Goal: Task Accomplishment & Management: Manage account settings

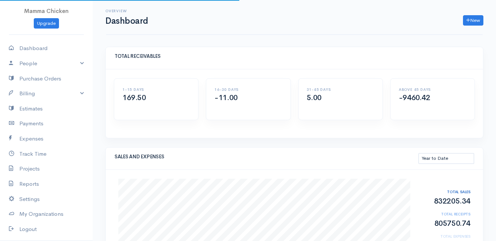
select select "thistoyear"
click at [36, 92] on link "Billing" at bounding box center [46, 93] width 93 height 15
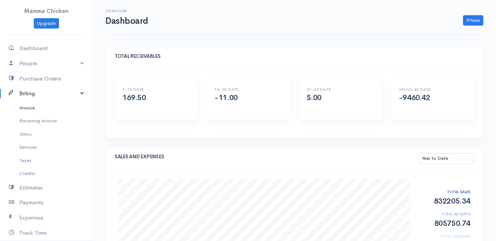
click at [35, 107] on link "Invoice" at bounding box center [46, 107] width 93 height 13
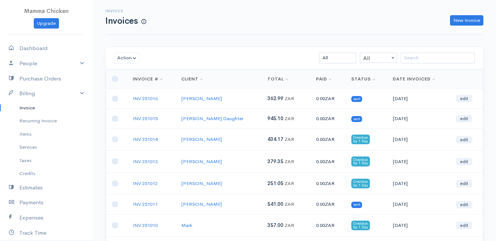
scroll to position [37, 0]
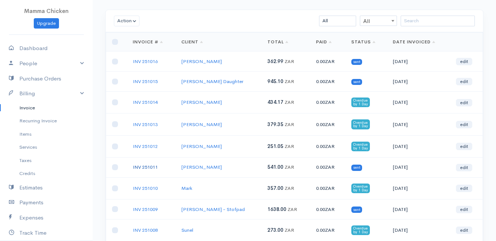
click at [144, 166] on link "INV 251011" at bounding box center [145, 167] width 25 height 6
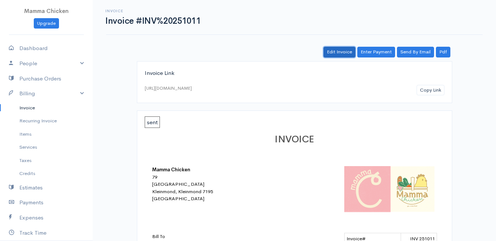
click at [344, 51] on link "Edit Invoice" at bounding box center [339, 52] width 32 height 11
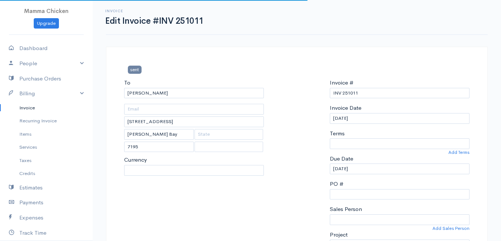
select select
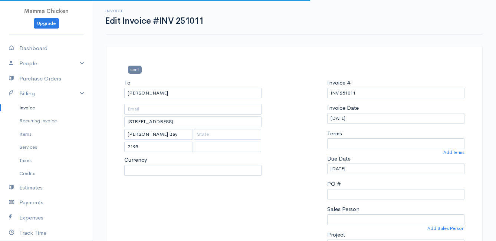
select select "0"
select select "[GEOGRAPHIC_DATA]"
select select "ZAR"
click at [379, 122] on input "[DATE]" at bounding box center [395, 118] width 137 height 11
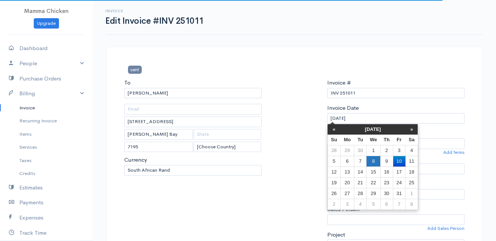
click at [373, 159] on td "8" at bounding box center [373, 161] width 14 height 11
type input "[DATE]"
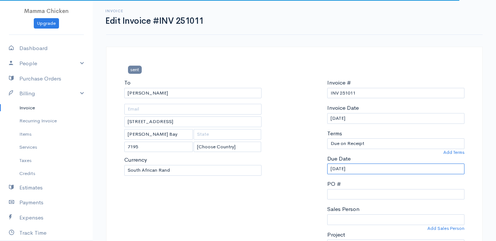
click at [371, 169] on input "[DATE]" at bounding box center [395, 169] width 137 height 11
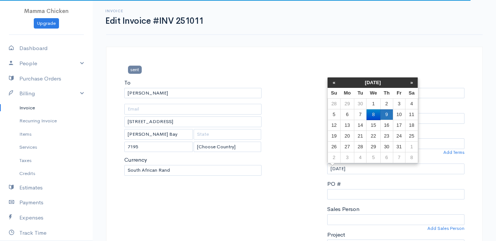
click at [386, 115] on td "9" at bounding box center [386, 114] width 13 height 11
type input "[DATE]"
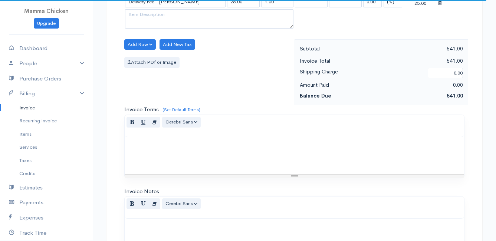
scroll to position [900, 0]
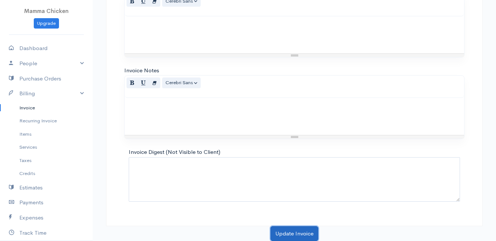
click at [288, 231] on button "Update Invoice" at bounding box center [294, 233] width 48 height 15
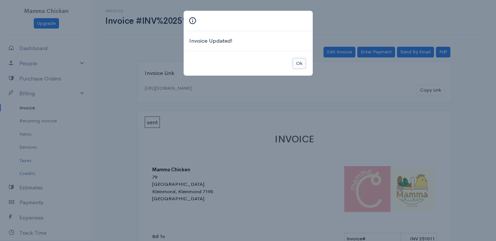
click at [302, 60] on button "Ok" at bounding box center [299, 63] width 13 height 11
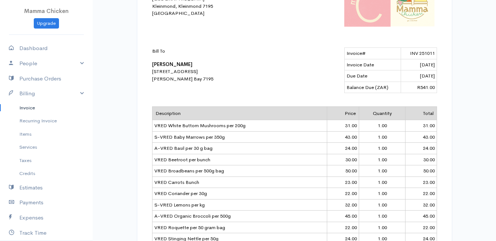
scroll to position [37, 0]
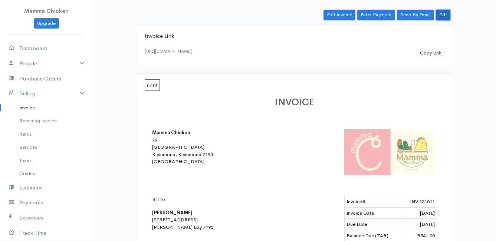
click at [441, 12] on link "Pdf" at bounding box center [443, 15] width 14 height 11
click at [33, 107] on link "Invoice" at bounding box center [46, 107] width 93 height 13
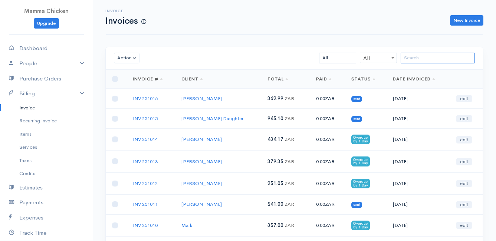
click at [433, 61] on input "search" at bounding box center [437, 58] width 74 height 11
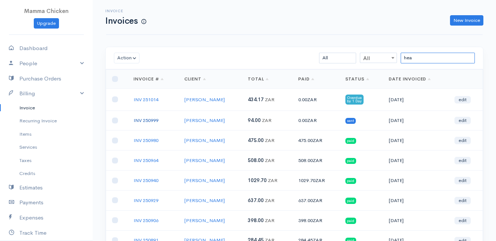
type input "hea"
click at [144, 121] on link "INV 250999" at bounding box center [145, 120] width 25 height 6
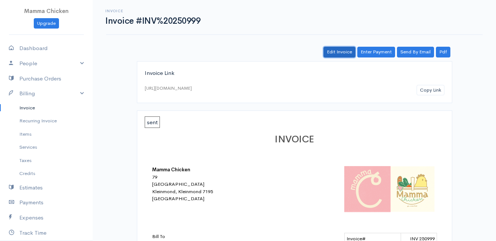
click at [347, 51] on link "Edit Invoice" at bounding box center [339, 52] width 32 height 11
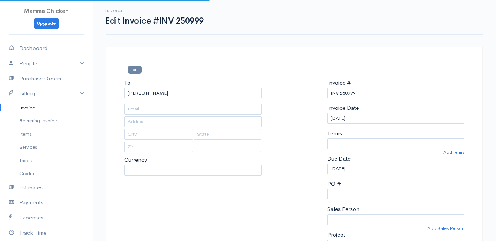
type input "[STREET_ADDRESS]"
type input "Rooiels"
select select
select select "0"
select select "[GEOGRAPHIC_DATA]"
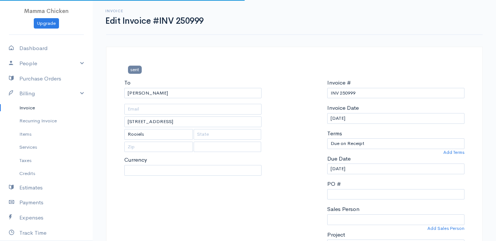
select select "ZAR"
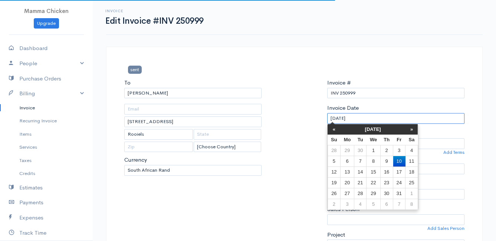
click at [363, 119] on input "[DATE]" at bounding box center [395, 118] width 137 height 11
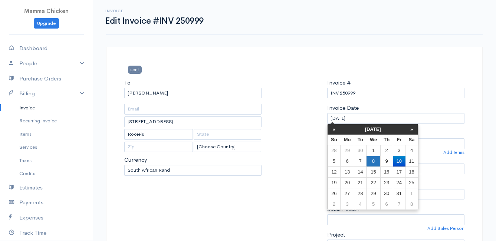
click at [368, 159] on td "8" at bounding box center [373, 161] width 14 height 11
type input "[DATE]"
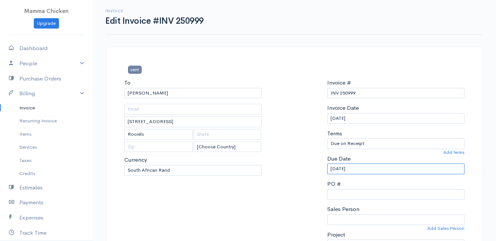
click at [367, 169] on input "[DATE]" at bounding box center [395, 169] width 137 height 11
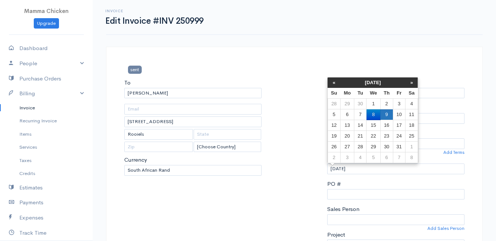
click at [386, 115] on td "9" at bounding box center [386, 114] width 13 height 11
type input "[DATE]"
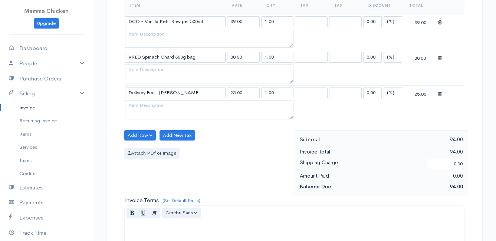
scroll to position [471, 0]
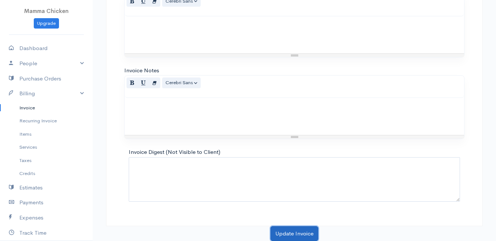
click at [294, 231] on button "Update Invoice" at bounding box center [294, 233] width 48 height 15
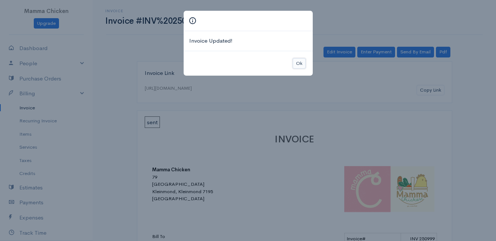
click at [295, 63] on button "Ok" at bounding box center [299, 63] width 13 height 11
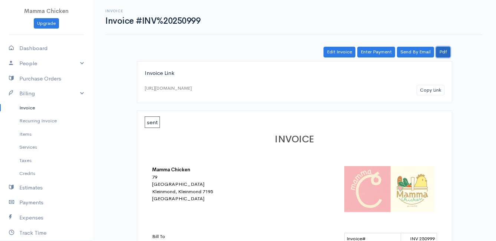
click at [447, 49] on link "Pdf" at bounding box center [443, 52] width 14 height 11
click at [26, 108] on link "Invoice" at bounding box center [46, 107] width 93 height 13
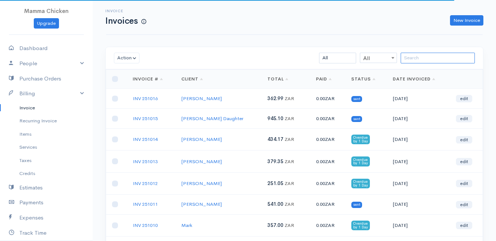
click at [429, 59] on input "search" at bounding box center [437, 58] width 74 height 11
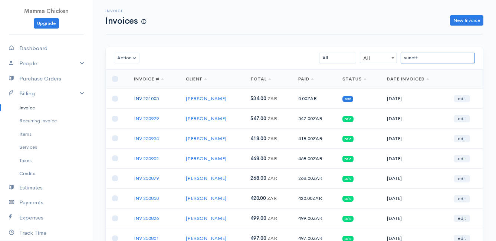
type input "sunett"
click at [154, 98] on link "INV 251005" at bounding box center [146, 98] width 25 height 6
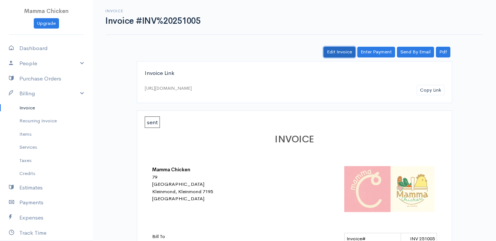
click at [349, 49] on link "Edit Invoice" at bounding box center [339, 52] width 32 height 11
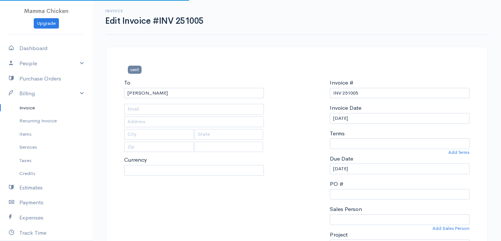
type input "[STREET_ADDRESS][PERSON_NAME] )"
type input "[PERSON_NAME] Bay"
type input "7195"
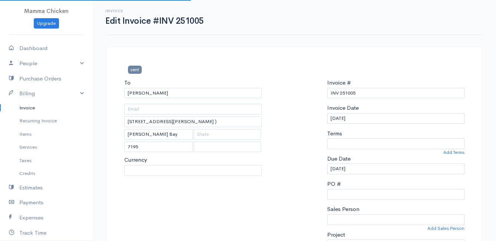
select select
select select "[GEOGRAPHIC_DATA]"
select select "ZAR"
select select "0"
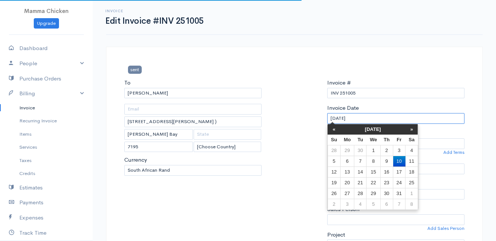
click at [366, 118] on input "[DATE]" at bounding box center [395, 118] width 137 height 11
click at [373, 162] on td "8" at bounding box center [373, 161] width 14 height 11
type input "[DATE]"
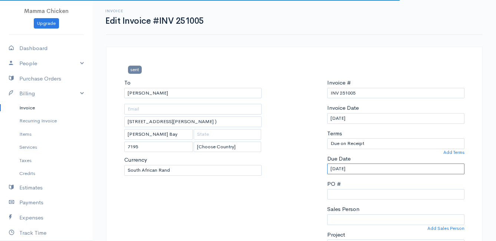
click at [370, 171] on input "[DATE]" at bounding box center [395, 169] width 137 height 11
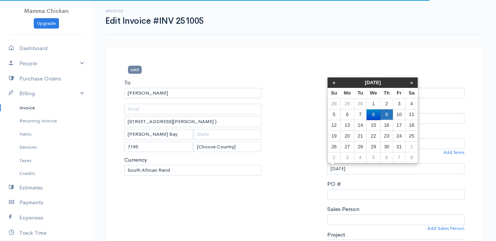
click at [387, 115] on td "9" at bounding box center [386, 114] width 13 height 11
type input "[DATE]"
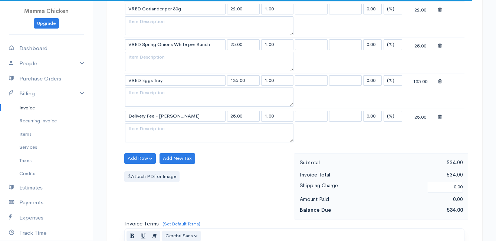
scroll to position [828, 0]
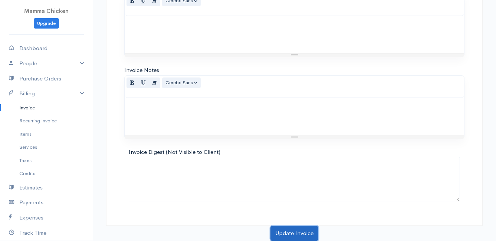
click at [294, 230] on button "Update Invoice" at bounding box center [294, 233] width 48 height 15
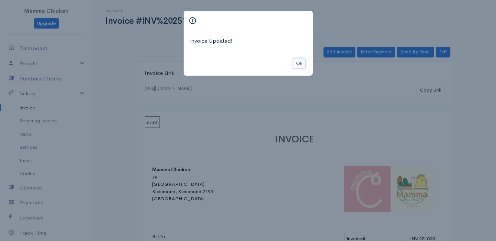
click at [300, 63] on button "Ok" at bounding box center [299, 63] width 13 height 11
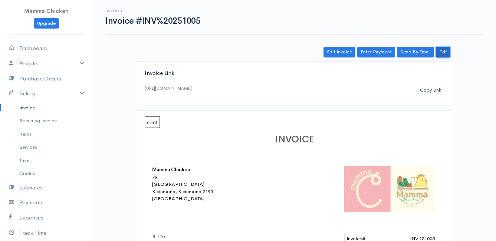
click at [443, 52] on link "Pdf" at bounding box center [443, 52] width 14 height 11
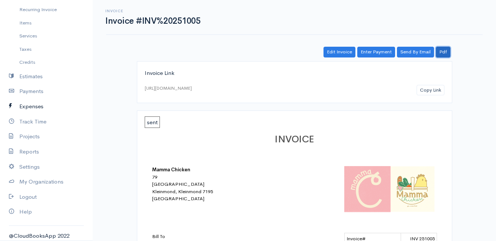
scroll to position [115, 0]
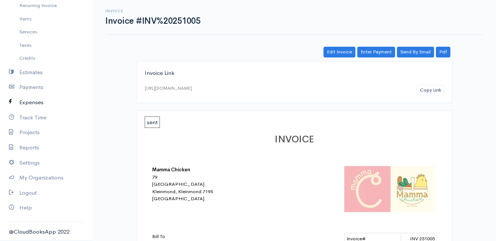
click at [33, 100] on link "Expenses" at bounding box center [46, 102] width 93 height 15
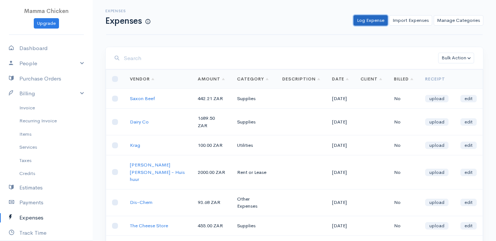
click at [373, 20] on link "Log Expense" at bounding box center [370, 20] width 34 height 11
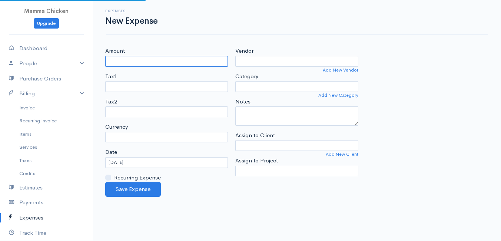
select select "ZAR"
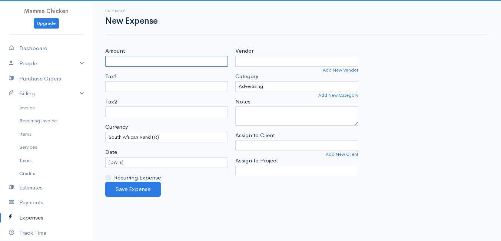
click at [125, 63] on input "Amount" at bounding box center [166, 61] width 123 height 11
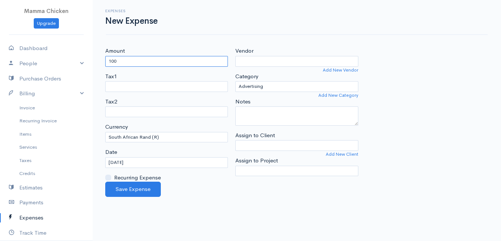
type input "100"
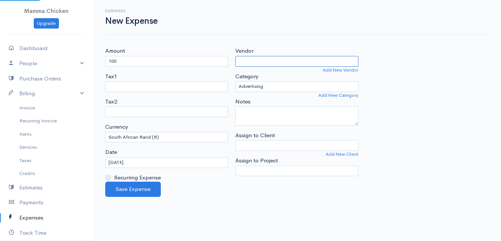
click at [260, 61] on input "Vendor" at bounding box center [296, 61] width 123 height 11
type input "Krag"
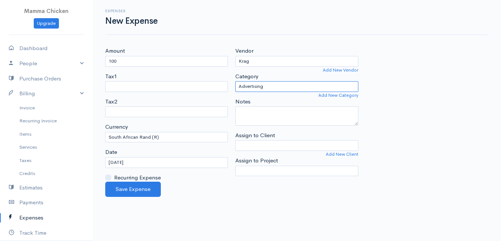
click at [266, 85] on select "Advertising Car & Truck Expenses Contractors Education Education and Training E…" at bounding box center [296, 86] width 123 height 11
select select "Utilities"
click at [235, 81] on select "Advertising Car & Truck Expenses Contractors Education Education and Training E…" at bounding box center [296, 86] width 123 height 11
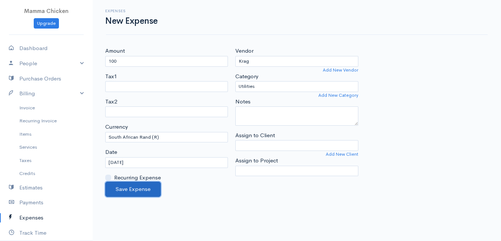
click at [147, 186] on button "Save Expense" at bounding box center [133, 189] width 56 height 15
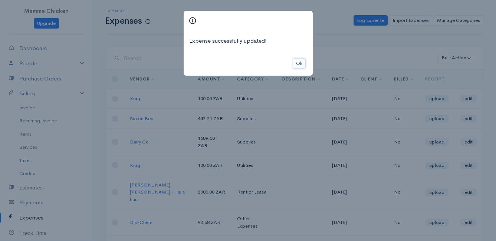
click at [300, 60] on button "Ok" at bounding box center [299, 63] width 13 height 11
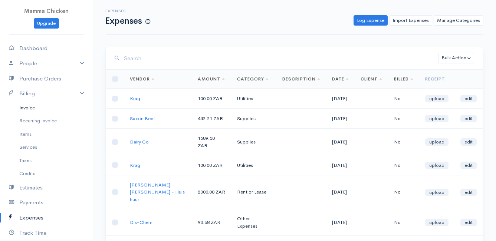
click at [31, 110] on link "Invoice" at bounding box center [46, 107] width 93 height 13
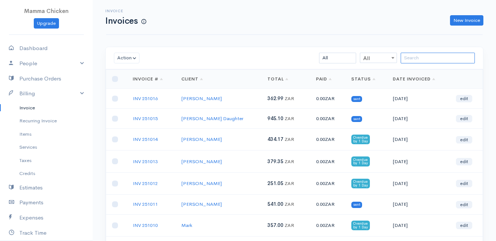
click at [446, 60] on input "search" at bounding box center [437, 58] width 74 height 11
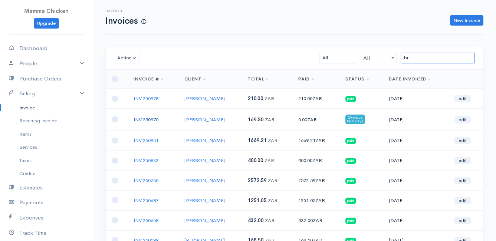
type input "br"
click at [153, 118] on link "INV 250970" at bounding box center [145, 119] width 25 height 6
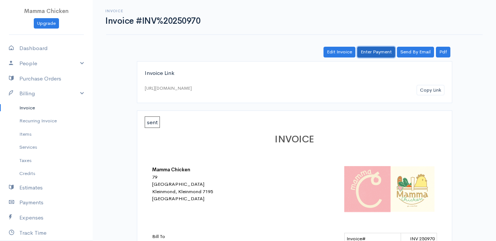
click at [380, 53] on link "Enter Payment" at bounding box center [376, 52] width 38 height 11
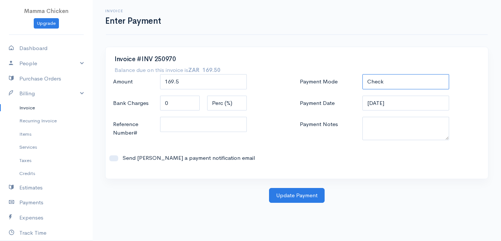
click at [393, 80] on select "Check Bank Transfer Credit Cash Debit ACH VISA MASTERCARD AMEX DISCOVER DINERS …" at bounding box center [406, 81] width 87 height 15
select select "Bank Transfer"
click at [363, 74] on select "Check Bank Transfer Credit Cash Debit ACH VISA MASTERCARD AMEX DISCOVER DINERS …" at bounding box center [406, 81] width 87 height 15
click at [411, 100] on input "[DATE]" at bounding box center [406, 103] width 87 height 15
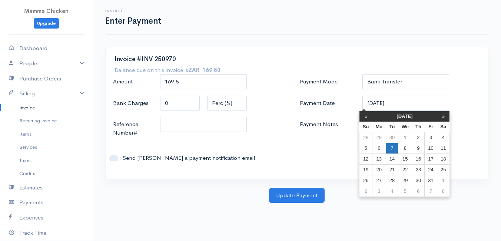
click at [392, 146] on td "7" at bounding box center [392, 148] width 12 height 11
type input "[DATE]"
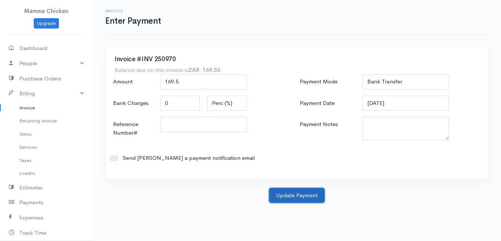
click at [286, 195] on button "Update Payment" at bounding box center [297, 195] width 56 height 15
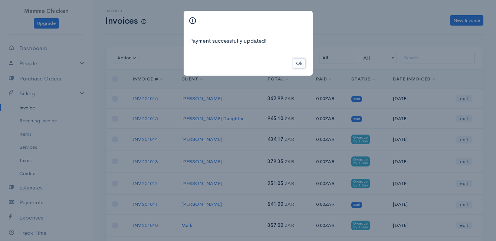
click at [299, 63] on button "Ok" at bounding box center [299, 63] width 13 height 11
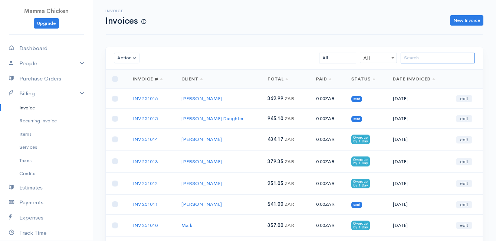
click at [416, 58] on input "search" at bounding box center [437, 58] width 74 height 11
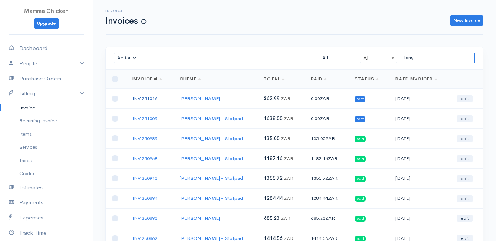
type input "tany"
click at [145, 98] on link "INV 251016" at bounding box center [144, 98] width 25 height 6
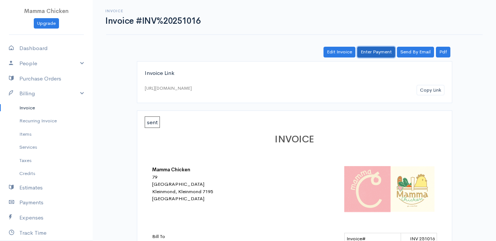
click at [379, 52] on link "Enter Payment" at bounding box center [376, 52] width 38 height 11
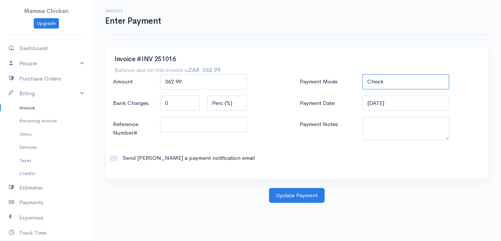
click at [393, 79] on select "Check Bank Transfer Credit Cash Debit ACH VISA MASTERCARD AMEX DISCOVER DINERS …" at bounding box center [406, 81] width 87 height 15
select select "Bank Transfer"
click at [363, 74] on select "Check Bank Transfer Credit Cash Debit ACH VISA MASTERCARD AMEX DISCOVER DINERS …" at bounding box center [406, 81] width 87 height 15
click at [408, 103] on input "[DATE]" at bounding box center [406, 103] width 87 height 15
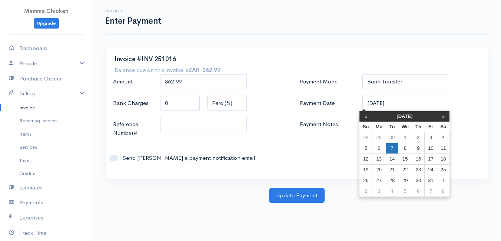
click at [392, 146] on td "7" at bounding box center [392, 148] width 12 height 11
type input "[DATE]"
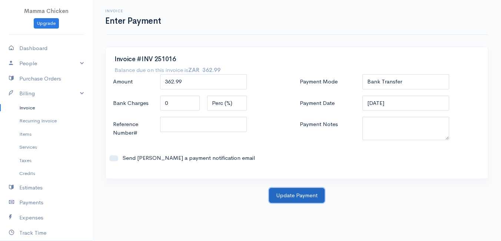
click at [292, 194] on button "Update Payment" at bounding box center [297, 195] width 56 height 15
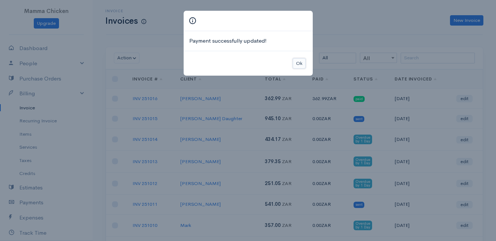
click at [296, 63] on button "Ok" at bounding box center [299, 63] width 13 height 11
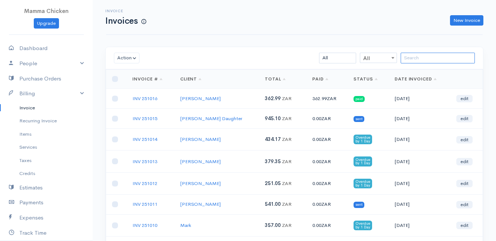
click at [413, 57] on input "search" at bounding box center [437, 58] width 74 height 11
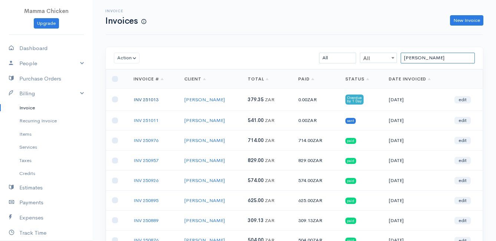
type input "[PERSON_NAME]"
click at [142, 98] on link "INV 251013" at bounding box center [145, 99] width 25 height 6
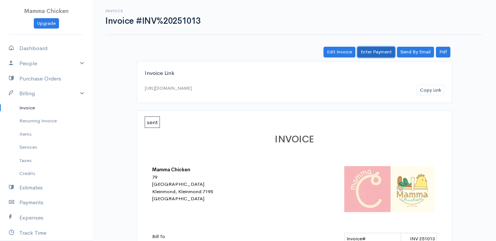
click at [384, 54] on link "Enter Payment" at bounding box center [376, 52] width 38 height 11
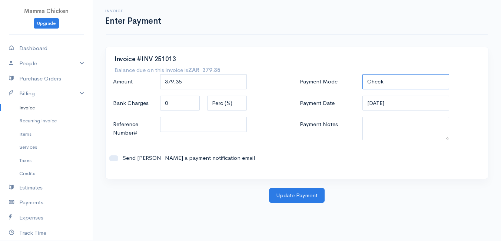
click at [400, 83] on select "Check Bank Transfer Credit Cash Debit ACH VISA MASTERCARD AMEX DISCOVER DINERS …" at bounding box center [406, 81] width 87 height 15
select select "Bank Transfer"
click at [363, 74] on select "Check Bank Transfer Credit Cash Debit ACH VISA MASTERCARD AMEX DISCOVER DINERS …" at bounding box center [406, 81] width 87 height 15
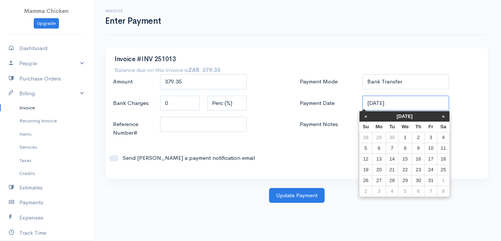
click at [410, 106] on input "[DATE]" at bounding box center [406, 103] width 87 height 15
click at [390, 148] on td "7" at bounding box center [392, 148] width 12 height 11
type input "[DATE]"
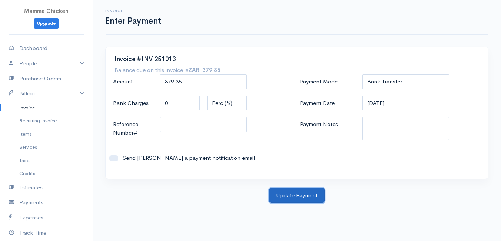
click at [306, 191] on button "Update Payment" at bounding box center [297, 195] width 56 height 15
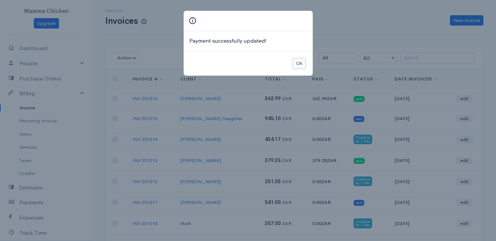
click at [298, 60] on button "Ok" at bounding box center [299, 63] width 13 height 11
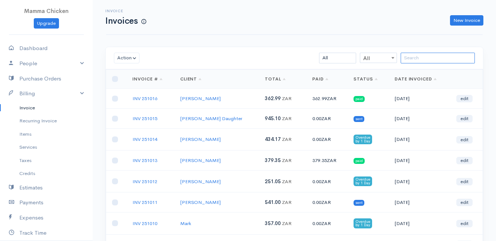
click at [428, 60] on input "search" at bounding box center [437, 58] width 74 height 11
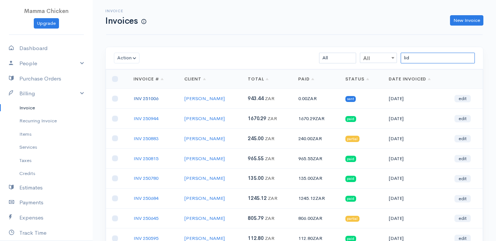
type input "lid"
click at [146, 96] on link "INV 251006" at bounding box center [145, 98] width 25 height 6
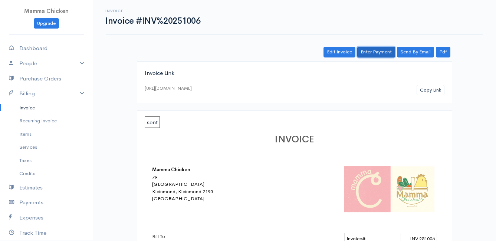
click at [378, 51] on link "Enter Payment" at bounding box center [376, 52] width 38 height 11
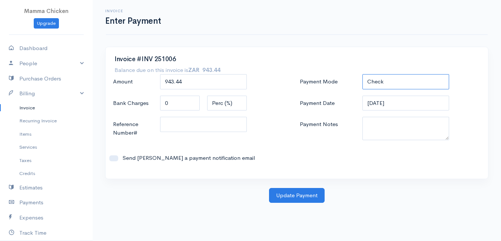
click at [387, 78] on select "Check Bank Transfer Credit Cash Debit ACH VISA MASTERCARD AMEX DISCOVER DINERS …" at bounding box center [406, 81] width 87 height 15
select select "Bank Transfer"
click at [363, 74] on select "Check Bank Transfer Credit Cash Debit ACH VISA MASTERCARD AMEX DISCOVER DINERS …" at bounding box center [406, 81] width 87 height 15
click at [403, 101] on input "[DATE]" at bounding box center [406, 103] width 87 height 15
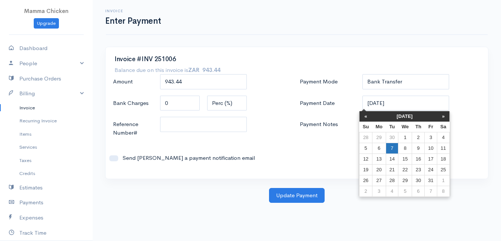
click at [391, 148] on td "7" at bounding box center [392, 148] width 12 height 11
type input "[DATE]"
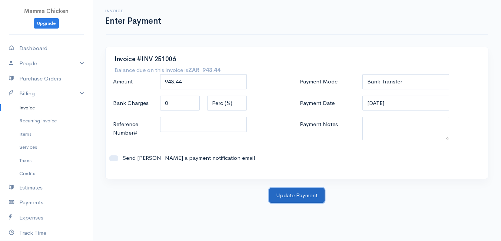
click at [299, 197] on button "Update Payment" at bounding box center [297, 195] width 56 height 15
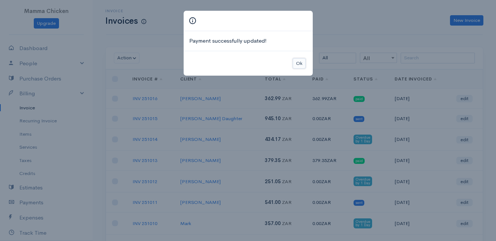
click at [299, 62] on button "Ok" at bounding box center [299, 63] width 13 height 11
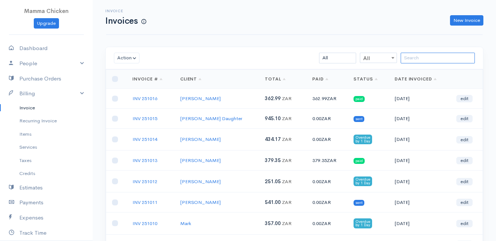
click at [426, 59] on input "search" at bounding box center [437, 58] width 74 height 11
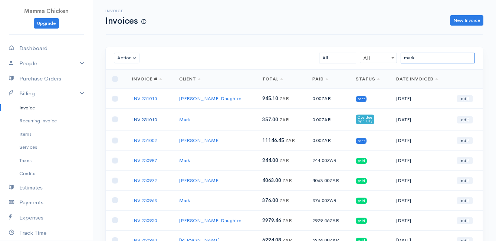
type input "mark"
click at [149, 118] on link "INV 251010" at bounding box center [144, 119] width 25 height 6
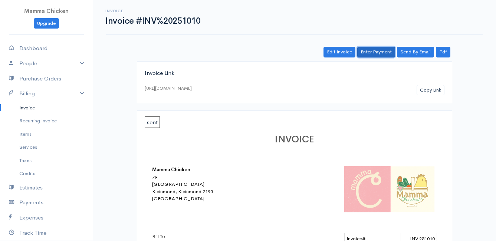
click at [375, 53] on link "Enter Payment" at bounding box center [376, 52] width 38 height 11
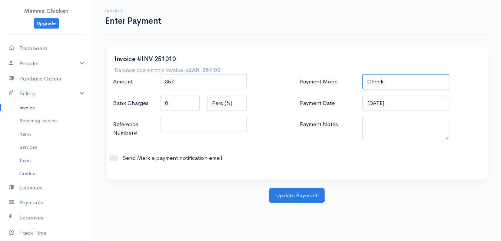
click at [397, 78] on select "Check Bank Transfer Credit Cash Debit ACH VISA MASTERCARD AMEX DISCOVER DINERS …" at bounding box center [406, 81] width 87 height 15
select select "Bank Transfer"
click at [363, 74] on select "Check Bank Transfer Credit Cash Debit ACH VISA MASTERCARD AMEX DISCOVER DINERS …" at bounding box center [406, 81] width 87 height 15
click at [404, 105] on input "[DATE]" at bounding box center [406, 103] width 87 height 15
click at [299, 194] on button "Update Payment" at bounding box center [297, 195] width 56 height 15
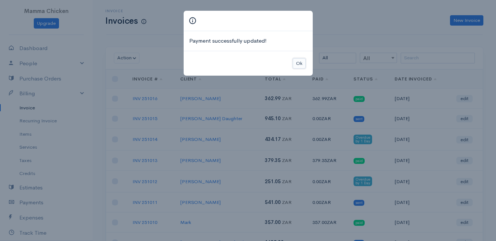
click at [301, 64] on button "Ok" at bounding box center [299, 63] width 13 height 11
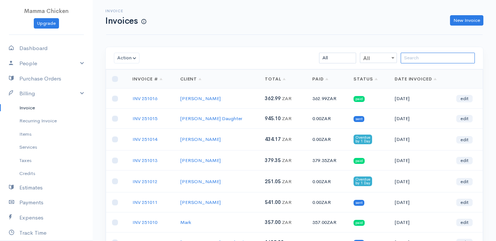
click at [436, 56] on input "search" at bounding box center [437, 58] width 74 height 11
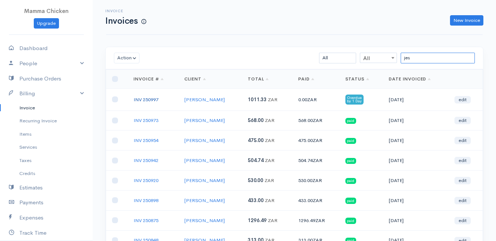
type input "jes"
click at [151, 99] on link "INV 250997" at bounding box center [145, 99] width 25 height 6
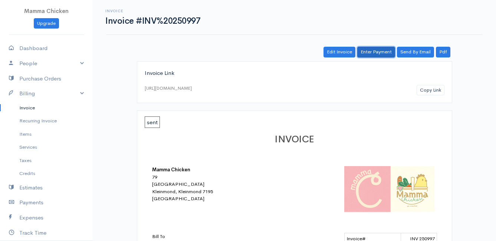
click at [377, 52] on link "Enter Payment" at bounding box center [376, 52] width 38 height 11
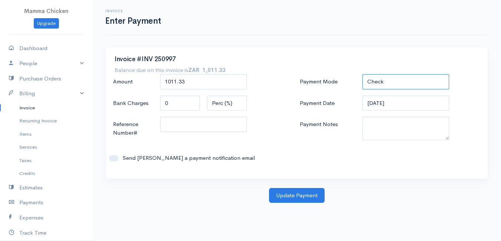
click at [383, 82] on select "Check Bank Transfer Credit Cash Debit ACH VISA MASTERCARD AMEX DISCOVER DINERS …" at bounding box center [406, 81] width 87 height 15
select select "Bank Transfer"
click at [363, 74] on select "Check Bank Transfer Credit Cash Debit ACH VISA MASTERCARD AMEX DISCOVER DINERS …" at bounding box center [406, 81] width 87 height 15
click at [300, 191] on button "Update Payment" at bounding box center [297, 195] width 56 height 15
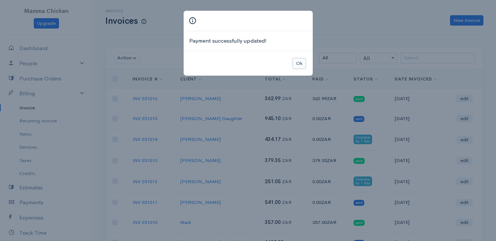
click at [301, 64] on button "Ok" at bounding box center [299, 63] width 13 height 11
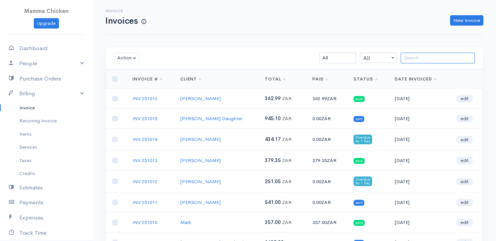
click at [417, 58] on input "search" at bounding box center [437, 58] width 74 height 11
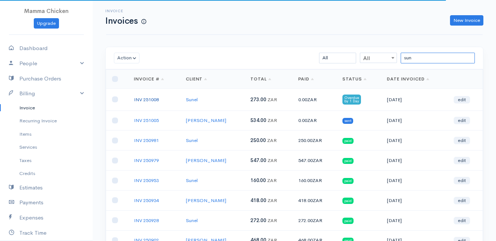
type input "sun"
click at [154, 99] on link "INV 251008" at bounding box center [146, 99] width 25 height 6
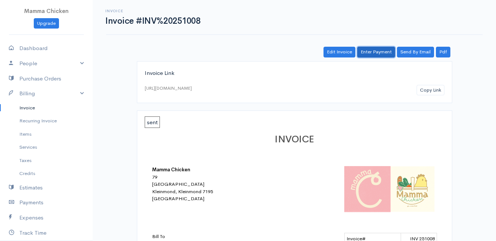
click at [386, 50] on link "Enter Payment" at bounding box center [376, 52] width 38 height 11
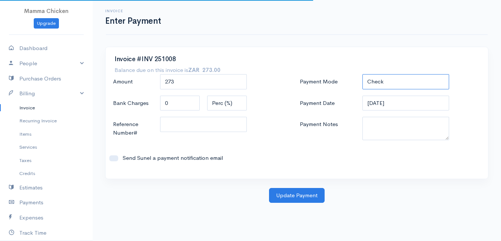
click at [394, 82] on select "Check Bank Transfer Credit Cash Debit ACH VISA MASTERCARD AMEX DISCOVER DINERS …" at bounding box center [406, 81] width 87 height 15
select select "Bank Transfer"
click at [363, 74] on select "Check Bank Transfer Credit Cash Debit ACH VISA MASTERCARD AMEX DISCOVER DINERS …" at bounding box center [406, 81] width 87 height 15
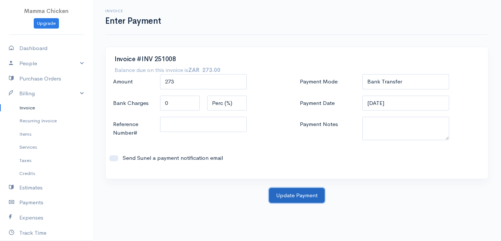
click at [301, 190] on button "Update Payment" at bounding box center [297, 195] width 56 height 15
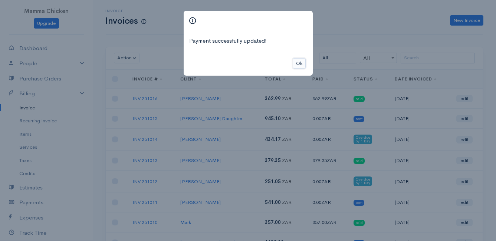
click at [301, 62] on button "Ok" at bounding box center [299, 63] width 13 height 11
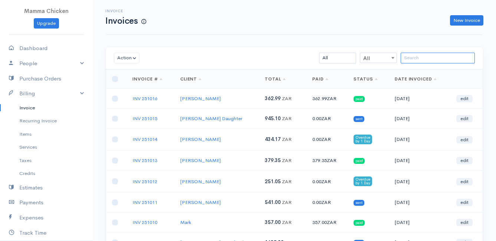
click at [415, 55] on input "search" at bounding box center [437, 58] width 74 height 11
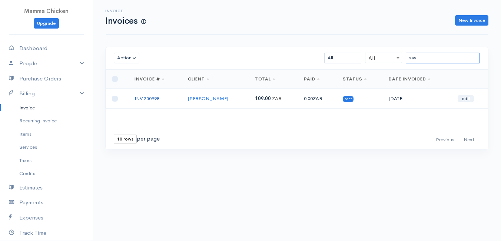
type input "sav"
click at [141, 97] on link "INV 250998" at bounding box center [147, 98] width 25 height 6
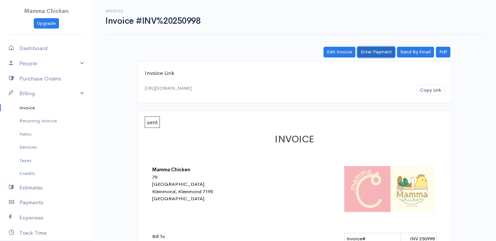
click at [382, 53] on link "Enter Payment" at bounding box center [376, 52] width 38 height 11
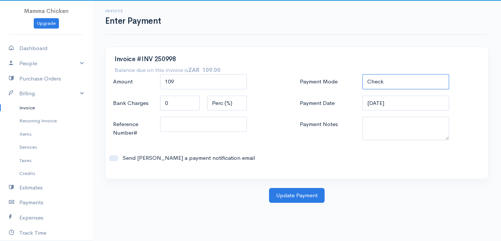
click at [394, 83] on select "Check Bank Transfer Credit Cash Debit ACH VISA MASTERCARD AMEX DISCOVER DINERS …" at bounding box center [406, 81] width 87 height 15
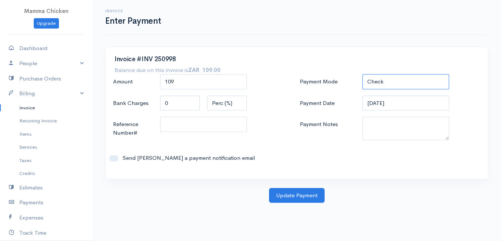
select select "Bank Transfer"
click at [363, 74] on select "Check Bank Transfer Credit Cash Debit ACH VISA MASTERCARD AMEX DISCOVER DINERS …" at bounding box center [406, 81] width 87 height 15
click at [301, 197] on button "Update Payment" at bounding box center [297, 195] width 56 height 15
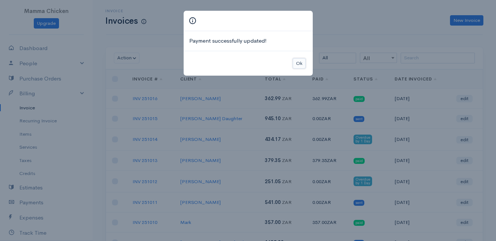
click at [297, 59] on button "Ok" at bounding box center [299, 63] width 13 height 11
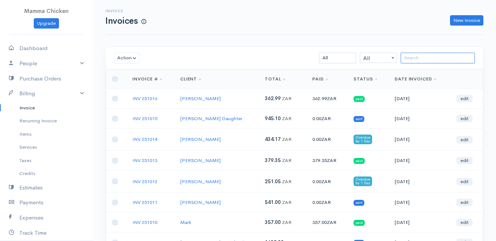
click at [417, 56] on input "search" at bounding box center [437, 58] width 74 height 11
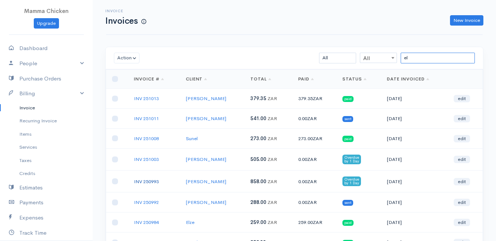
type input "el"
click at [152, 181] on link "INV 250993" at bounding box center [146, 181] width 25 height 6
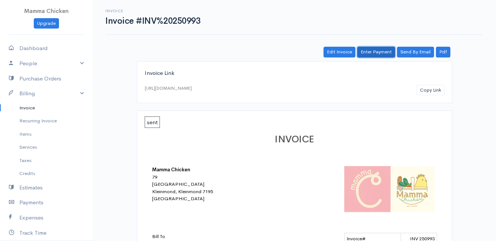
click at [373, 50] on link "Enter Payment" at bounding box center [376, 52] width 38 height 11
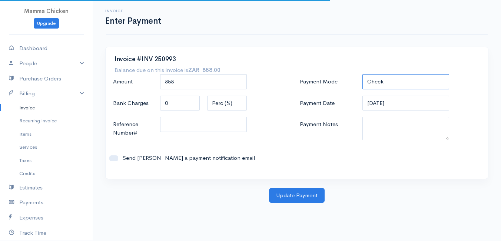
click at [409, 84] on select "Check Bank Transfer Credit Cash Debit ACH VISA MASTERCARD AMEX DISCOVER DINERS …" at bounding box center [406, 81] width 87 height 15
select select "Bank Transfer"
click at [363, 74] on select "Check Bank Transfer Credit Cash Debit ACH VISA MASTERCARD AMEX DISCOVER DINERS …" at bounding box center [406, 81] width 87 height 15
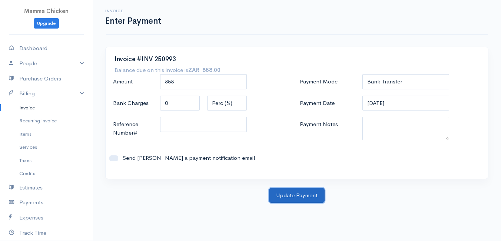
click at [301, 193] on button "Update Payment" at bounding box center [297, 195] width 56 height 15
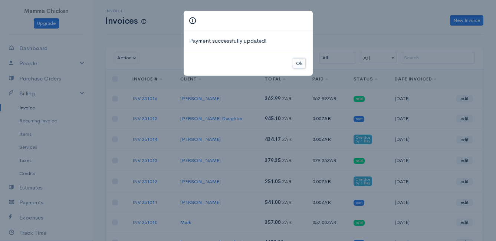
click at [301, 65] on button "Ok" at bounding box center [299, 63] width 13 height 11
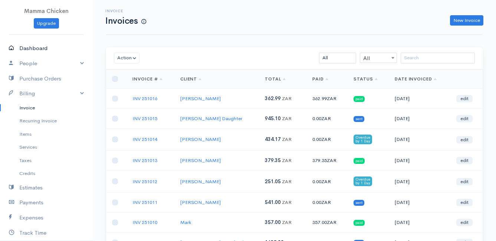
click at [34, 45] on link "Dashboard" at bounding box center [46, 48] width 93 height 15
select select "thistoyear"
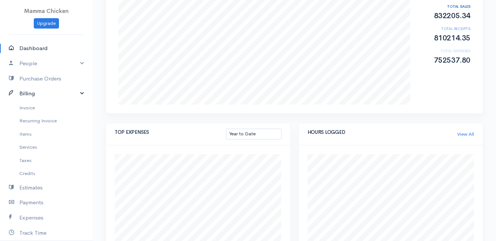
click at [56, 90] on link "Billing" at bounding box center [46, 93] width 93 height 15
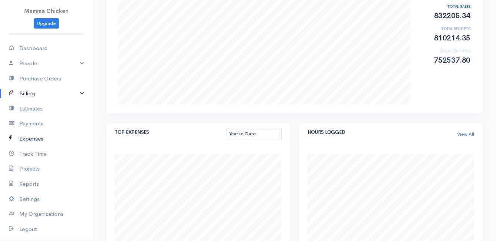
click at [41, 136] on link "Expenses" at bounding box center [46, 138] width 93 height 15
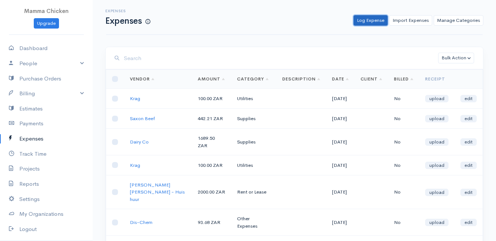
click at [373, 17] on link "Log Expense" at bounding box center [370, 20] width 34 height 11
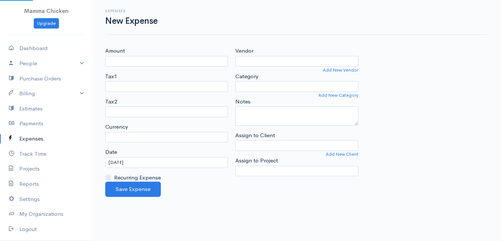
select select "ZAR"
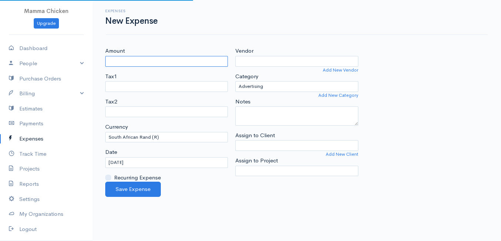
click at [146, 61] on input "Amount" at bounding box center [166, 61] width 123 height 11
type input "751.5"
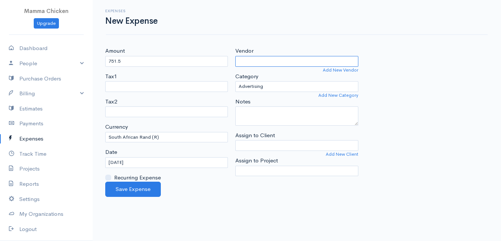
click at [268, 65] on input "Vendor" at bounding box center [296, 61] width 123 height 11
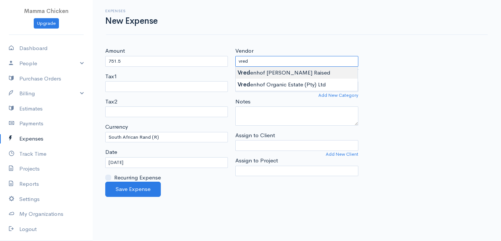
type input "Vredenhof [PERSON_NAME] Raised"
click at [278, 72] on body "Mamma Chicken Upgrade Dashboard People Clients Vendors Staff Users Purchase Ord…" at bounding box center [250, 120] width 501 height 241
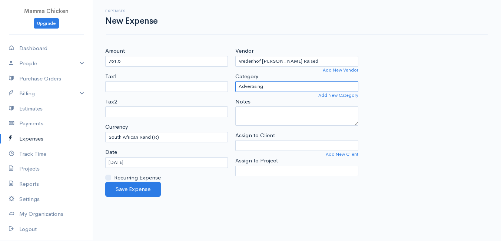
click at [277, 85] on select "Advertising Car & Truck Expenses Contractors Education Education and Training E…" at bounding box center [296, 86] width 123 height 11
select select "Supplies"
click at [235, 81] on select "Advertising Car & Truck Expenses Contractors Education Education and Training E…" at bounding box center [296, 86] width 123 height 11
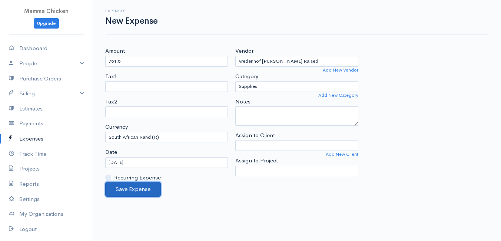
click at [132, 186] on button "Save Expense" at bounding box center [133, 189] width 56 height 15
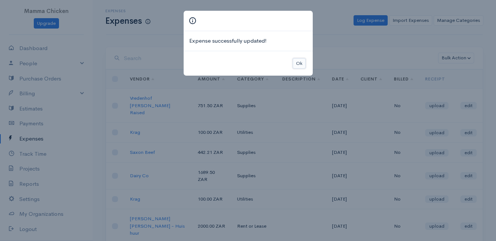
click at [297, 63] on button "Ok" at bounding box center [299, 63] width 13 height 11
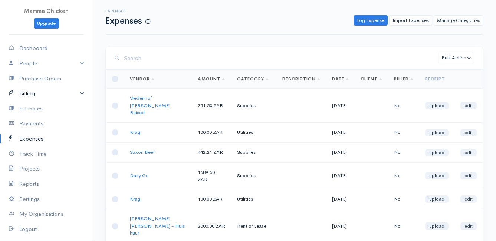
click at [28, 90] on link "Billing" at bounding box center [46, 93] width 93 height 15
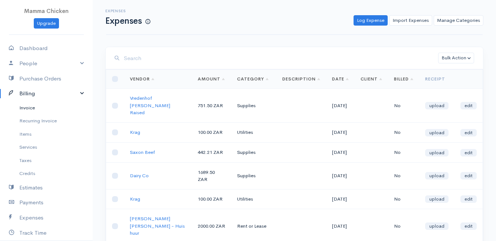
click at [36, 106] on link "Invoice" at bounding box center [46, 107] width 93 height 13
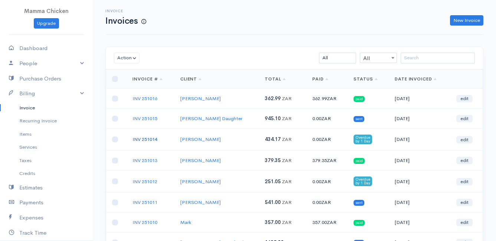
click at [154, 138] on link "INV 251014" at bounding box center [144, 139] width 25 height 6
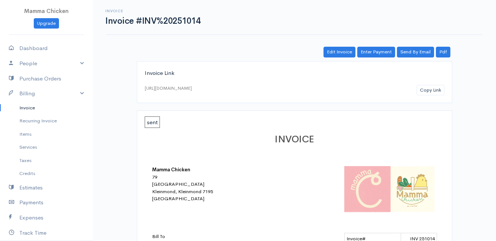
click at [28, 107] on link "Invoice" at bounding box center [46, 107] width 93 height 13
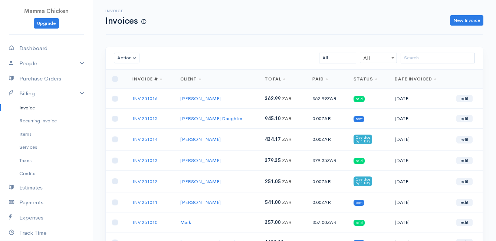
scroll to position [120, 0]
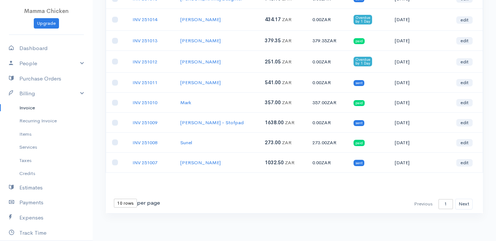
click at [128, 201] on select "10 rows 25 rows 50 rows" at bounding box center [125, 203] width 23 height 9
select select "50"
click at [114, 199] on select "10 rows 25 rows 50 rows" at bounding box center [125, 203] width 23 height 9
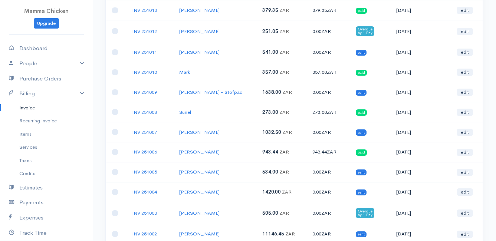
scroll to position [0, 0]
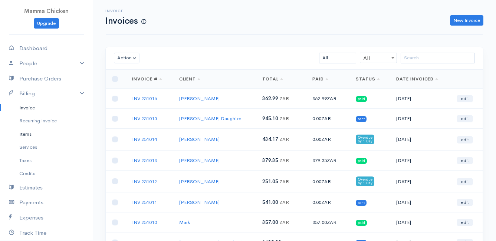
click at [30, 134] on link "Items" at bounding box center [46, 134] width 93 height 13
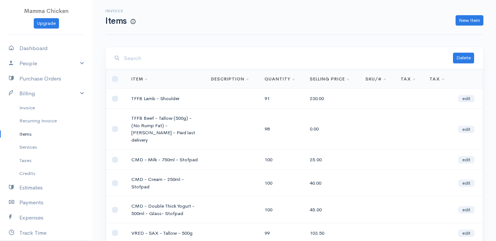
click at [176, 57] on input "search" at bounding box center [288, 58] width 329 height 15
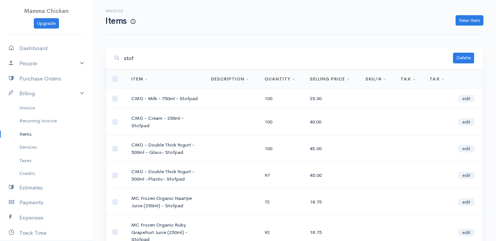
type input "stof"
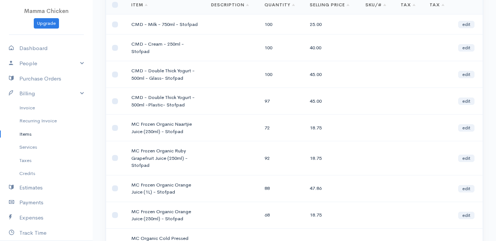
scroll to position [37, 0]
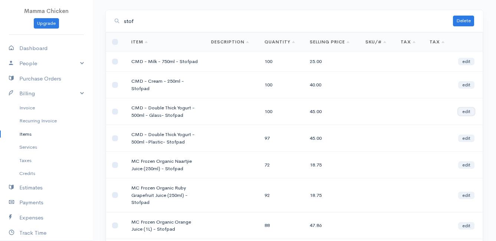
click at [467, 109] on link "edit" at bounding box center [466, 111] width 16 height 7
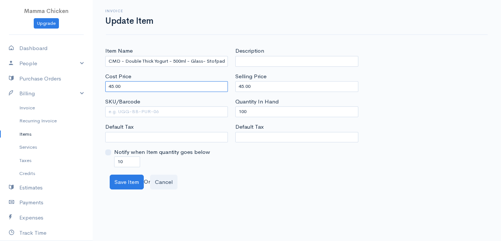
drag, startPoint x: 118, startPoint y: 86, endPoint x: 90, endPoint y: 87, distance: 27.1
click at [90, 87] on body "Mamma Chicken Upgrade Dashboard People Clients Vendors Staff Users Purchase Ord…" at bounding box center [250, 120] width 501 height 241
type input "60"
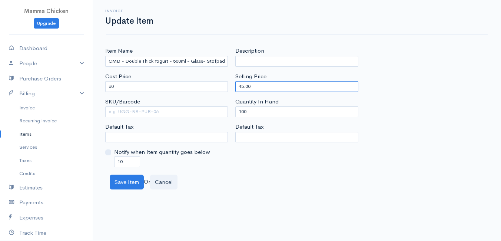
drag, startPoint x: 267, startPoint y: 86, endPoint x: 229, endPoint y: 85, distance: 38.2
click at [229, 85] on div "Item Name CMD - Double Thick Yogurt - 500ml - Glass- Stofpad Cost Price 60 SKU/…" at bounding box center [297, 107] width 391 height 120
type input "60"
click at [445, 73] on div "Item Name CMD - Double Thick Yogurt - 500ml - Glass- Stofpad Cost Price 60 SKU/…" at bounding box center [297, 107] width 391 height 120
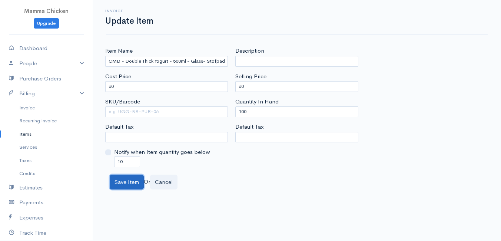
click at [121, 182] on button "Save Item" at bounding box center [127, 182] width 34 height 15
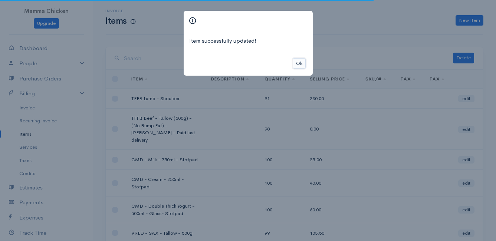
click at [298, 62] on button "Ok" at bounding box center [299, 63] width 13 height 11
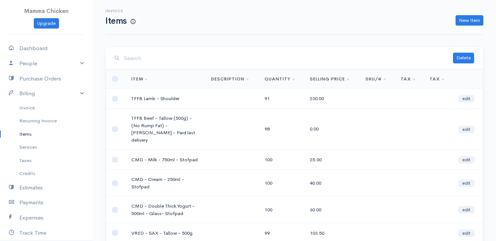
click at [179, 62] on input "search" at bounding box center [288, 58] width 329 height 15
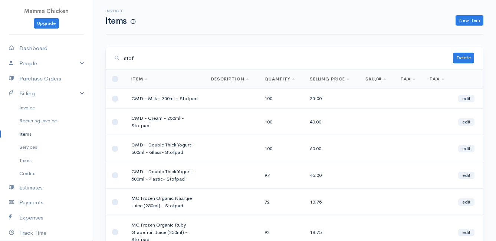
scroll to position [37, 0]
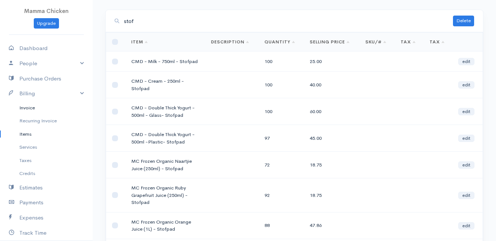
type input "stof"
click at [24, 106] on link "Invoice" at bounding box center [46, 107] width 93 height 13
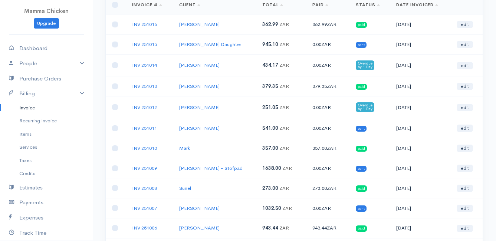
scroll to position [111, 0]
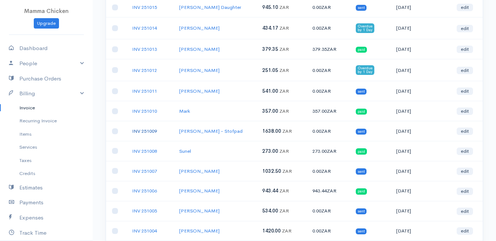
click at [143, 129] on link "INV 251009" at bounding box center [144, 131] width 25 height 6
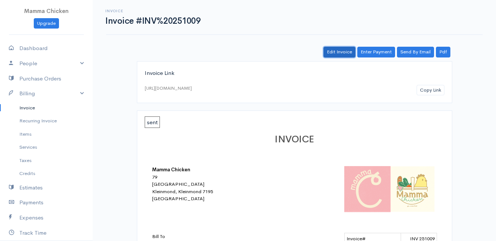
click at [344, 50] on link "Edit Invoice" at bounding box center [339, 52] width 32 height 11
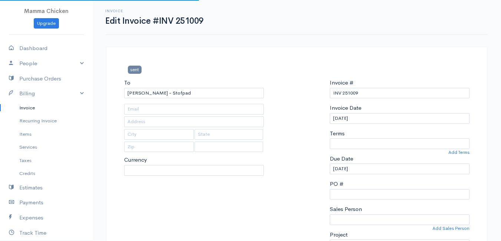
type input "[STREET_ADDRESS]"
type input "Onrus River"
type input "7201"
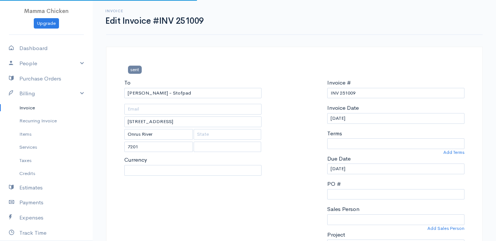
select select
select select "[GEOGRAPHIC_DATA]"
select select "ZAR"
select select "0"
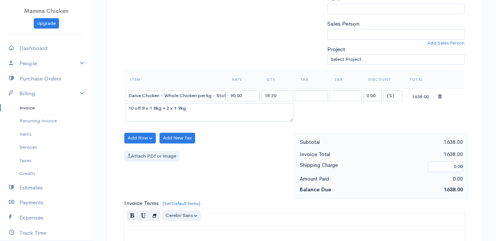
scroll to position [260, 0]
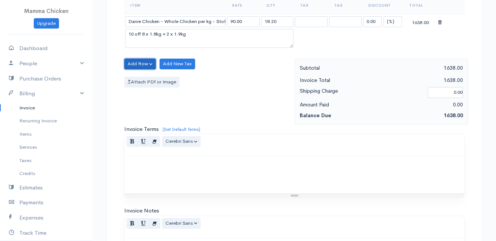
click at [131, 62] on button "Add Row" at bounding box center [140, 64] width 32 height 11
click at [134, 78] on link "Add Item Row" at bounding box center [154, 79] width 59 height 13
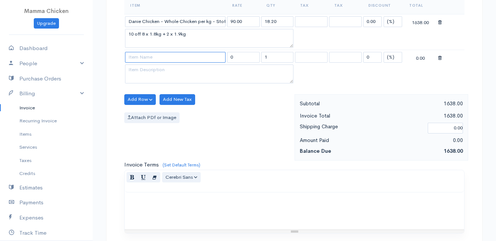
click at [142, 57] on input at bounding box center [175, 57] width 100 height 11
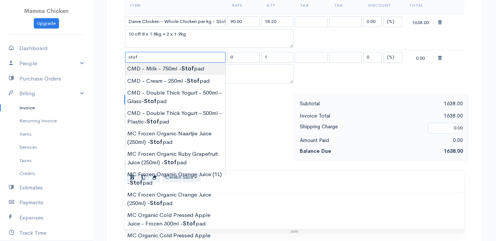
type input "CMD - Milk - 750ml - Stofpad"
type input "25.00"
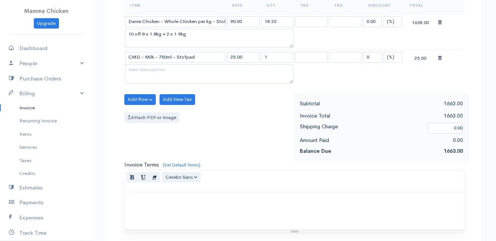
click at [211, 66] on body "Mamma Chicken Upgrade Dashboard People Clients Vendors Staff Users Purchase Ord…" at bounding box center [248, 78] width 496 height 677
drag, startPoint x: 276, startPoint y: 58, endPoint x: 255, endPoint y: 57, distance: 21.5
click at [255, 57] on tr "CMD - Milk - 750ml - Stofpad 25.00 1 0 (%) Flat 25.00" at bounding box center [294, 57] width 340 height 14
type input "6"
click at [229, 117] on div "Attach PDf or Image" at bounding box center [207, 117] width 166 height 11
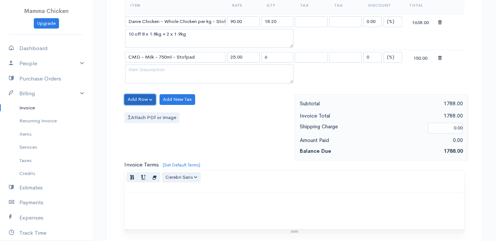
click at [136, 98] on button "Add Row" at bounding box center [140, 99] width 32 height 11
click at [138, 111] on link "Add Item Row" at bounding box center [154, 114] width 59 height 13
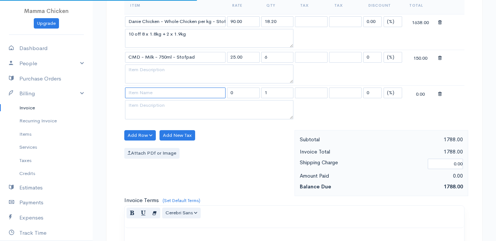
click at [141, 93] on input at bounding box center [175, 93] width 100 height 11
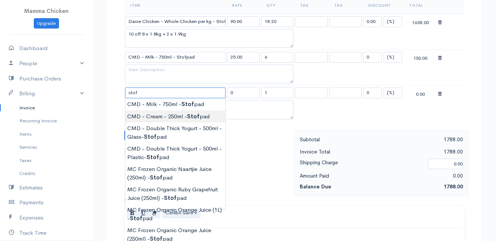
type input "CMD - Cream - 250ml - Stofpad"
type input "40.00"
click at [161, 115] on body "Mamma Chicken Upgrade Dashboard People Clients Vendors Staff Users Purchase Ord…" at bounding box center [248, 96] width 496 height 712
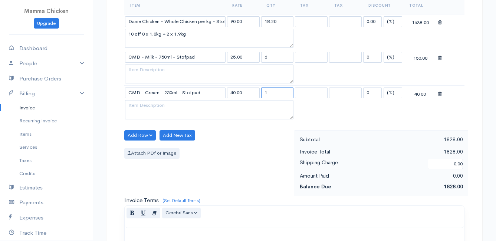
drag, startPoint x: 275, startPoint y: 92, endPoint x: 255, endPoint y: 93, distance: 19.7
click at [255, 93] on tr "CMD - Cream - 250ml - Stofpad 40.00 1 0 (%) Flat 40.00" at bounding box center [294, 93] width 340 height 14
type input "6"
click at [215, 140] on div "Add Row Add Item Row Add Time Row Add New Tax Attach PDf or Image" at bounding box center [208, 163] width 174 height 66
click at [141, 135] on button "Add Row" at bounding box center [140, 135] width 32 height 11
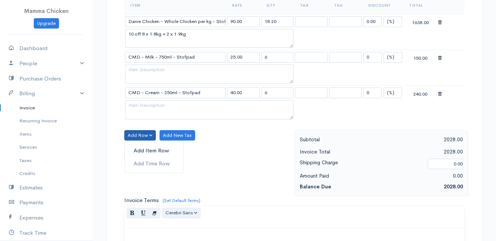
click at [143, 148] on link "Add Item Row" at bounding box center [154, 150] width 59 height 13
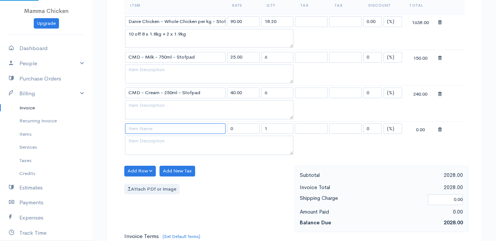
click at [144, 131] on input at bounding box center [175, 128] width 100 height 11
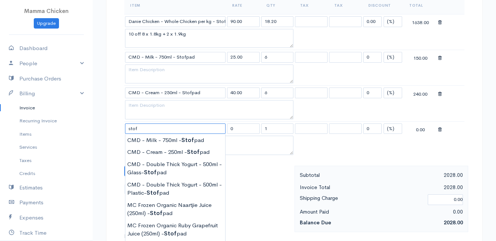
scroll to position [297, 0]
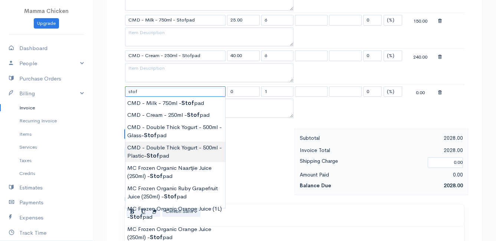
type input "CMD - Double Thick Yogurt - 500ml -Plastic- Stofpad"
type input "45.00"
click at [174, 149] on body "Mamma Chicken Upgrade Dashboard People Clients Vendors Staff Users Purchase Ord…" at bounding box center [248, 77] width 496 height 748
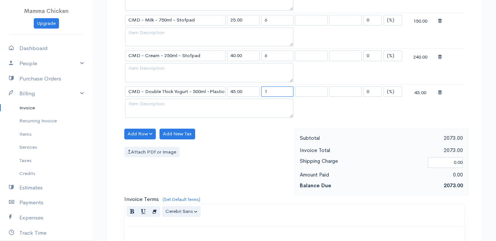
drag, startPoint x: 271, startPoint y: 90, endPoint x: 259, endPoint y: 92, distance: 12.1
click at [259, 92] on tr "CMD - Double Thick Yogurt - 500ml -Plastic- Stofpad 45.00 1 0 (%) Flat 45.00" at bounding box center [294, 91] width 340 height 14
type input "6"
click at [165, 106] on textarea at bounding box center [209, 108] width 168 height 19
drag, startPoint x: 140, startPoint y: 104, endPoint x: 262, endPoint y: 106, distance: 122.0
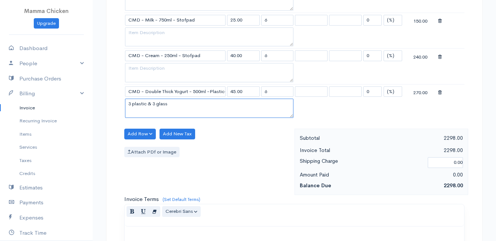
click at [262, 106] on textarea "3 plastic & 3 glass" at bounding box center [209, 108] width 168 height 19
type textarea "3 plastic & 3 glass"
click at [263, 156] on div "Attach PDf or Image" at bounding box center [207, 152] width 166 height 11
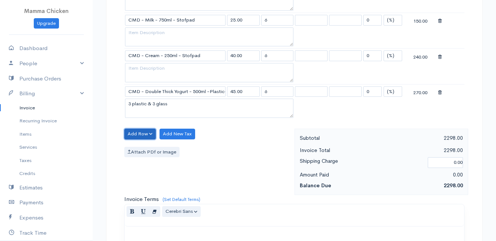
click at [135, 133] on button "Add Row" at bounding box center [140, 134] width 32 height 11
click at [142, 147] on link "Add Item Row" at bounding box center [154, 149] width 59 height 13
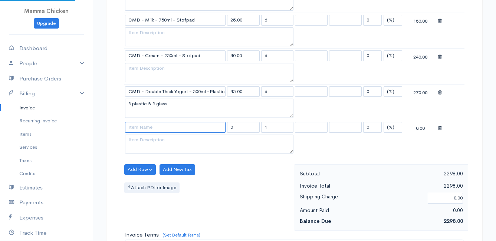
click at [139, 123] on input at bounding box center [175, 127] width 100 height 11
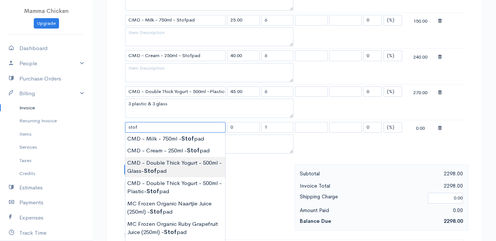
type input "CMD - Double Thick Yogurt - 500ml - Glass- Stofpad"
type input "60.00"
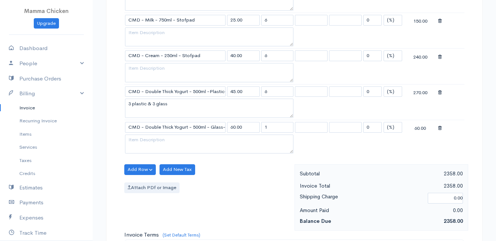
click at [186, 168] on body "Mamma Chicken Upgrade Dashboard People Clients Vendors Staff Users Purchase Ord…" at bounding box center [248, 95] width 496 height 784
drag, startPoint x: 281, startPoint y: 126, endPoint x: 258, endPoint y: 126, distance: 22.6
click at [258, 126] on tr "CMD - Double Thick Yogurt - 500ml - Glass- Stofpad 60.00 1 0 (%) Flat 60.00" at bounding box center [294, 127] width 340 height 14
type input "6"
click at [235, 184] on div "Attach PDf or Image" at bounding box center [207, 187] width 166 height 11
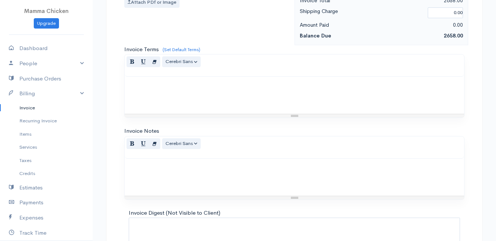
scroll to position [543, 0]
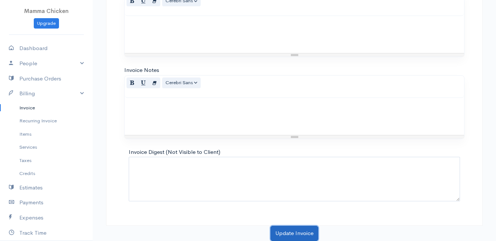
click at [286, 232] on button "Update Invoice" at bounding box center [294, 233] width 48 height 15
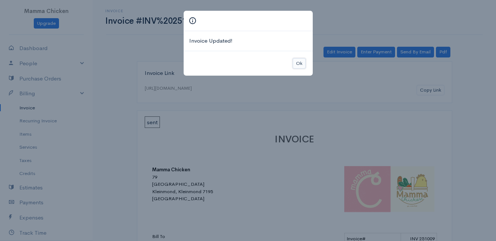
click at [300, 62] on button "Ok" at bounding box center [299, 63] width 13 height 11
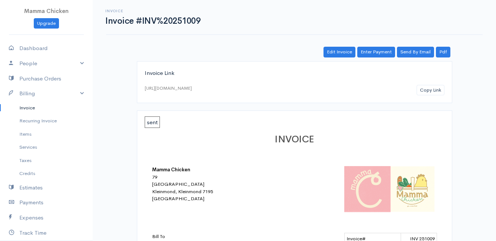
click at [27, 107] on link "Invoice" at bounding box center [46, 107] width 93 height 13
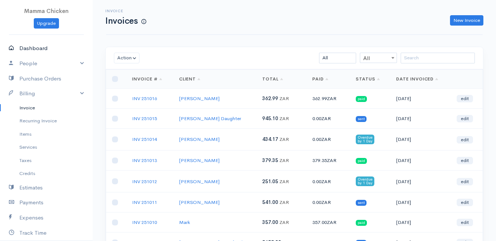
click at [36, 47] on link "Dashboard" at bounding box center [46, 48] width 93 height 15
select select "thistoyear"
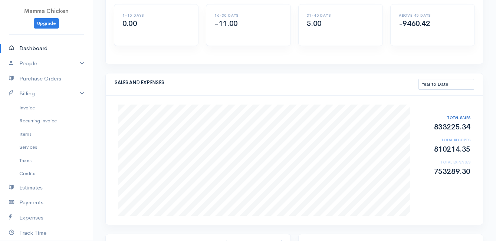
scroll to position [111, 0]
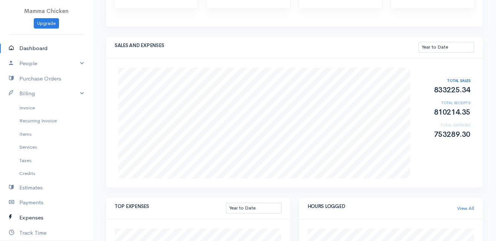
click at [36, 217] on link "Expenses" at bounding box center [46, 217] width 93 height 15
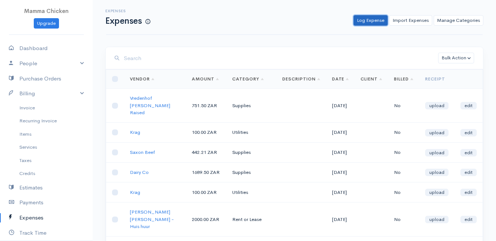
click at [368, 19] on link "Log Expense" at bounding box center [370, 20] width 34 height 11
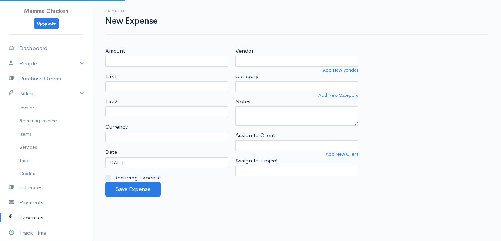
select select "ZAR"
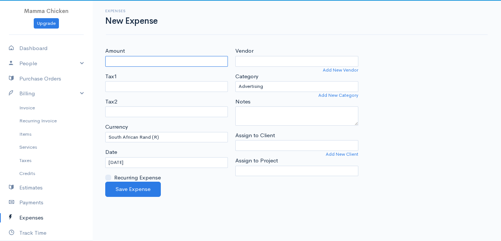
click at [148, 63] on input "Amount" at bounding box center [166, 61] width 123 height 11
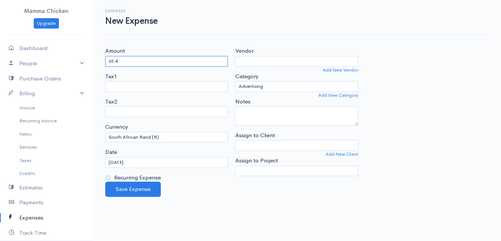
type input "62.4"
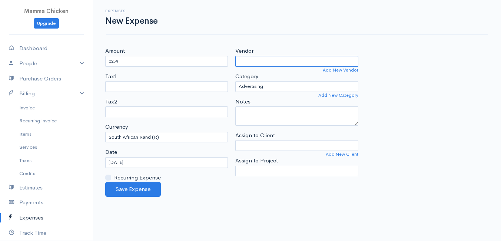
click at [255, 60] on input "Vendor" at bounding box center [296, 61] width 123 height 11
type input "Stofpad"
click at [256, 72] on body "Mamma Chicken Upgrade Dashboard People Clients Vendors Staff Users Purchase Ord…" at bounding box center [250, 120] width 501 height 241
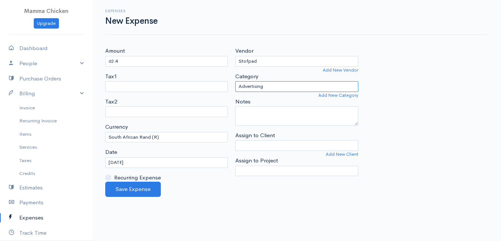
click at [274, 86] on select "Advertising Car & Truck Expenses Contractors Education Education and Training E…" at bounding box center [296, 86] width 123 height 11
select select "Supplies"
click at [235, 81] on select "Advertising Car & Truck Expenses Contractors Education Education and Training E…" at bounding box center [296, 86] width 123 height 11
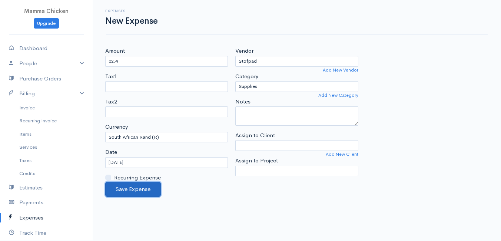
click at [134, 189] on button "Save Expense" at bounding box center [133, 189] width 56 height 15
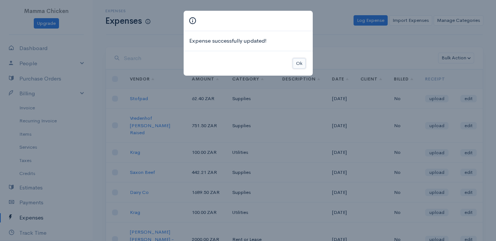
click at [302, 65] on button "Ok" at bounding box center [299, 63] width 13 height 11
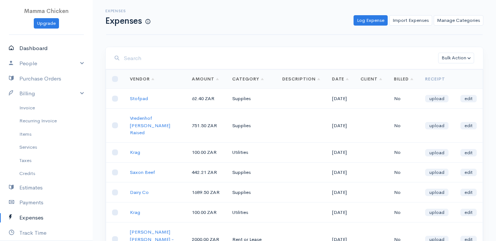
click at [41, 50] on link "Dashboard" at bounding box center [46, 48] width 93 height 15
select select "thistoyear"
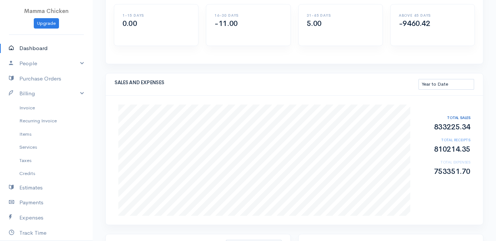
scroll to position [111, 0]
